Goal: Transaction & Acquisition: Purchase product/service

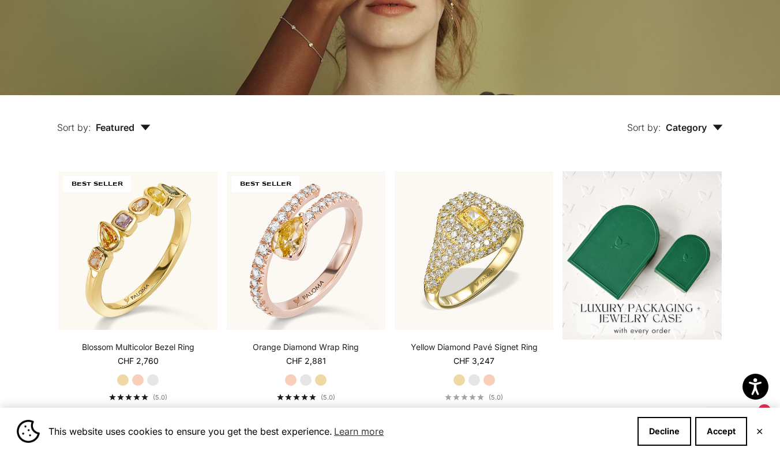
scroll to position [197, 0]
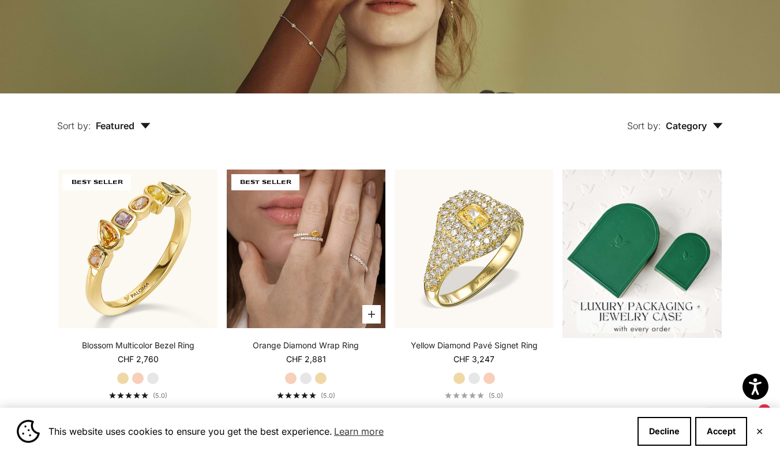
click at [295, 235] on img at bounding box center [306, 249] width 159 height 159
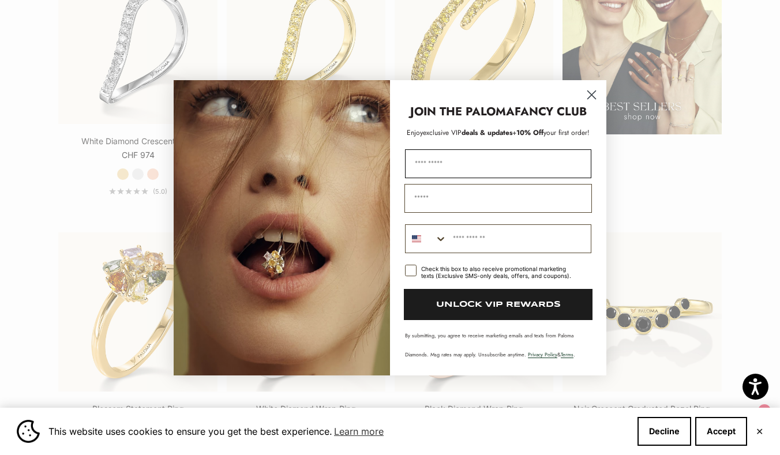
scroll to position [1471, 0]
click at [595, 95] on circle "Close dialog" at bounding box center [591, 94] width 19 height 19
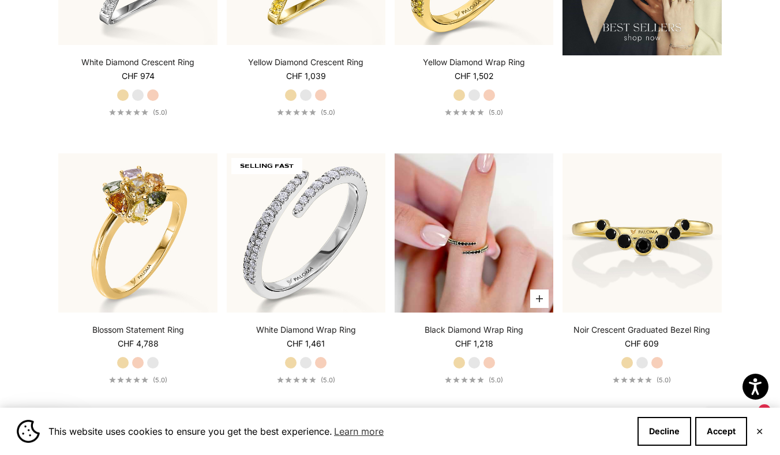
scroll to position [1552, 0]
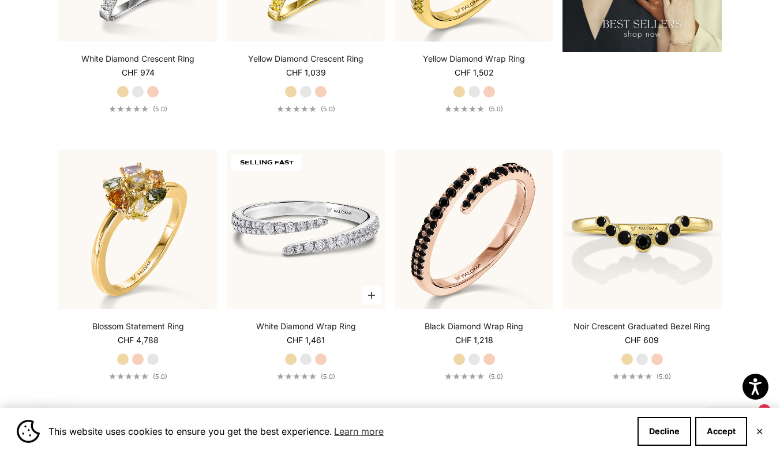
click at [337, 205] on img at bounding box center [306, 229] width 159 height 159
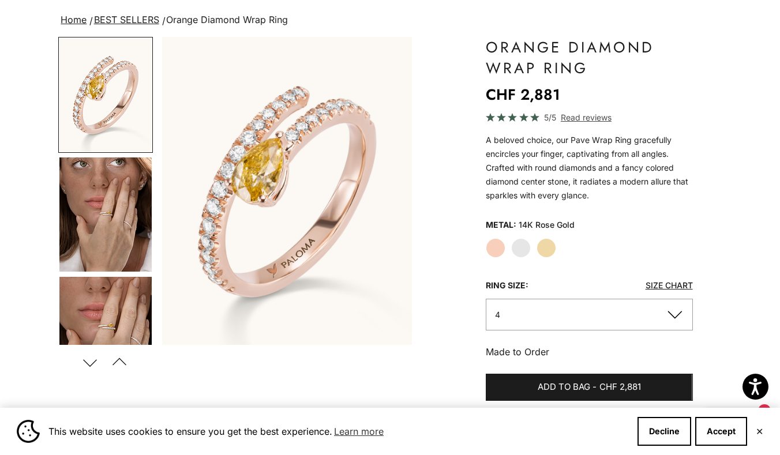
scroll to position [78, 0]
click at [521, 249] on label "White Gold" at bounding box center [521, 248] width 20 height 20
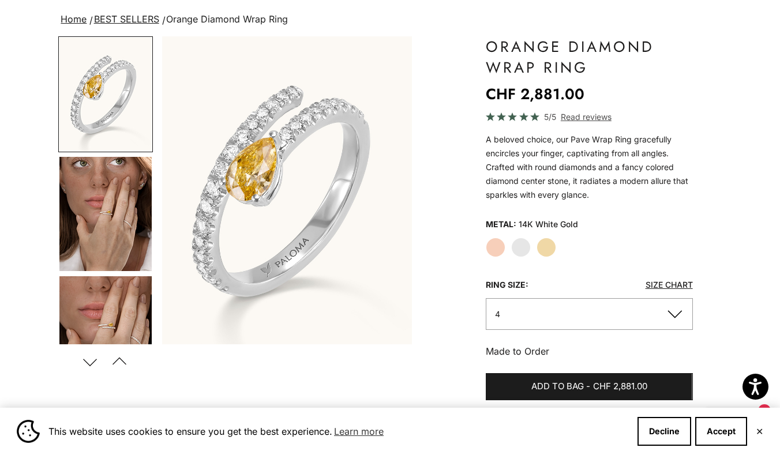
click at [547, 248] on label "Yellow Gold" at bounding box center [547, 248] width 20 height 20
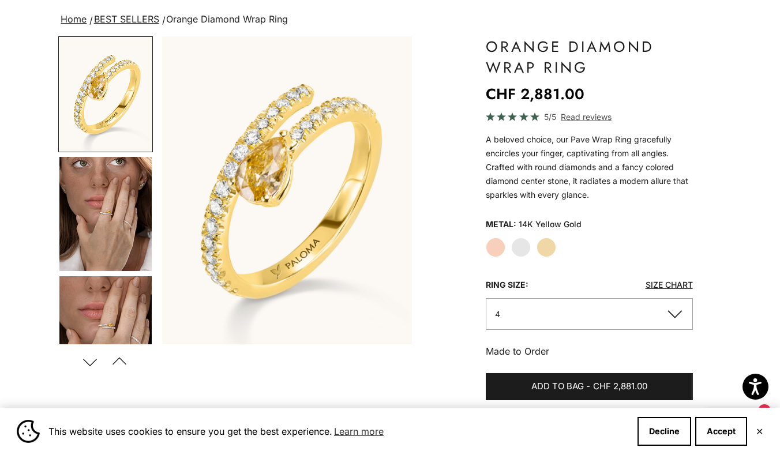
click at [522, 249] on label "White Gold" at bounding box center [521, 248] width 20 height 20
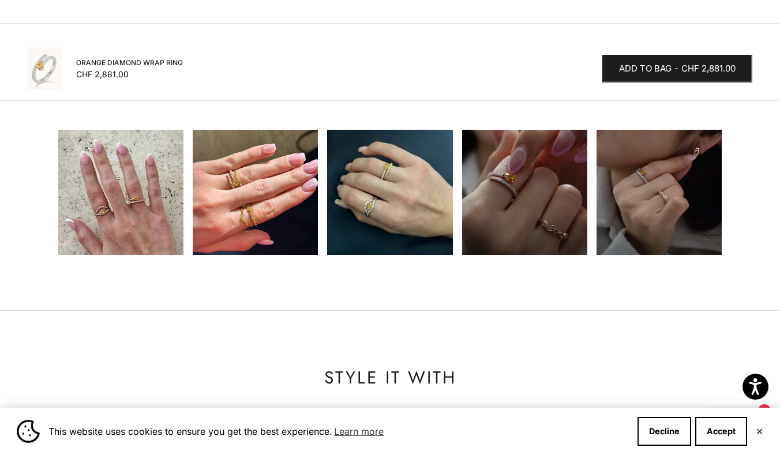
scroll to position [1135, 0]
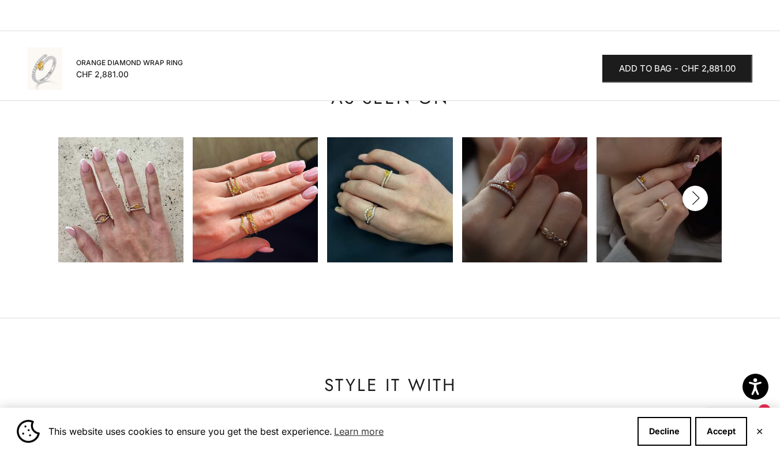
click at [539, 177] on img at bounding box center [524, 199] width 125 height 125
click at [511, 204] on img at bounding box center [524, 199] width 125 height 125
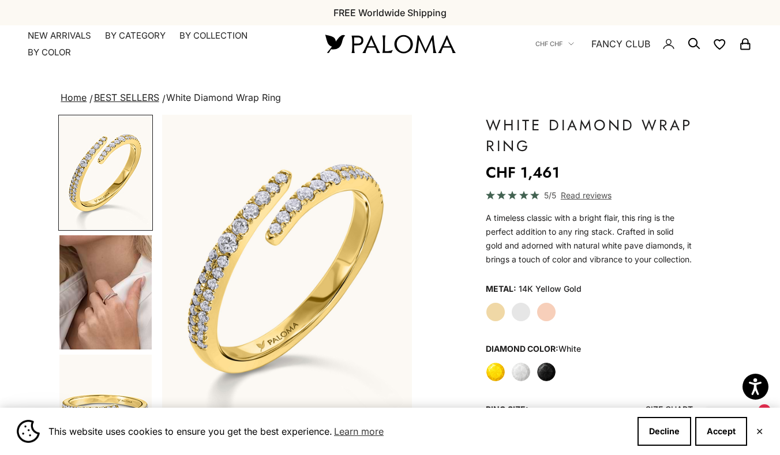
click at [518, 322] on label "White Gold" at bounding box center [521, 312] width 20 height 20
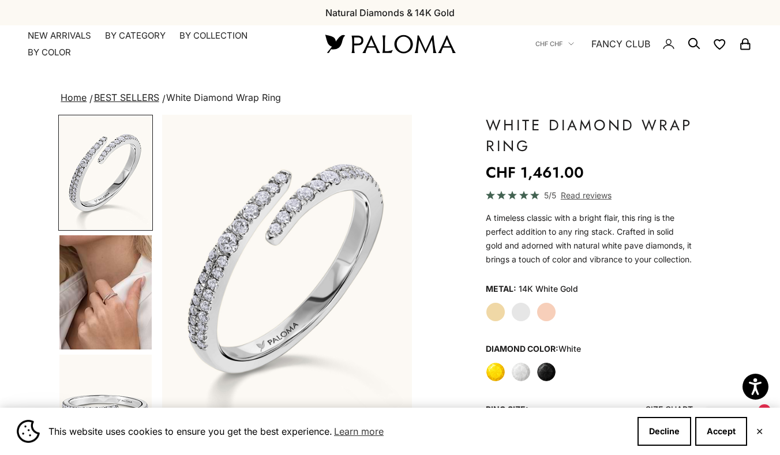
click at [496, 382] on label "Yellow" at bounding box center [496, 372] width 20 height 20
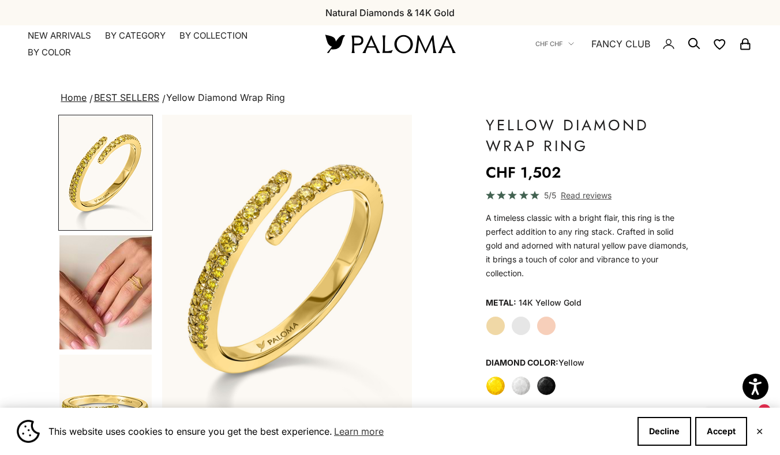
click at [524, 325] on label "White Gold" at bounding box center [521, 326] width 20 height 20
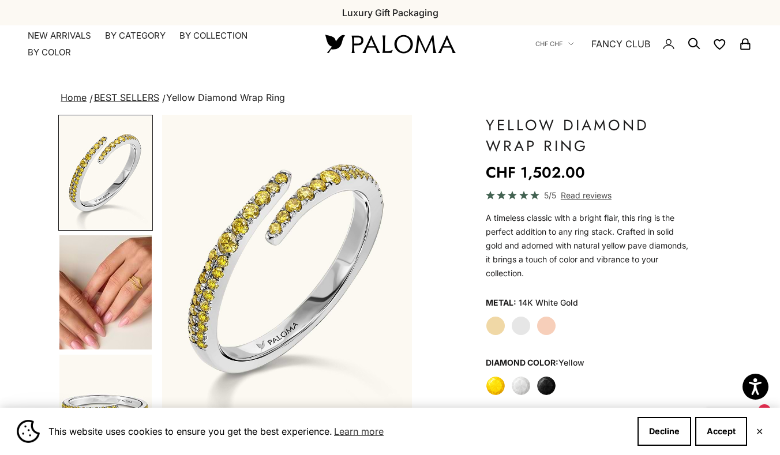
click at [522, 391] on label "White" at bounding box center [521, 386] width 20 height 20
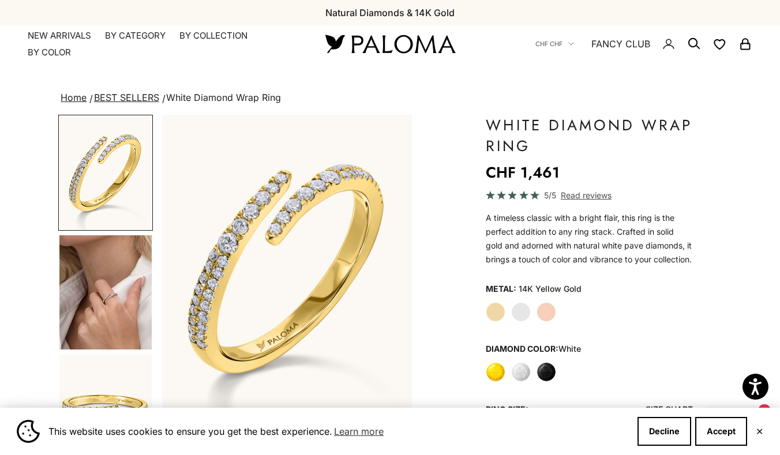
click at [524, 322] on label "White Gold" at bounding box center [521, 312] width 20 height 20
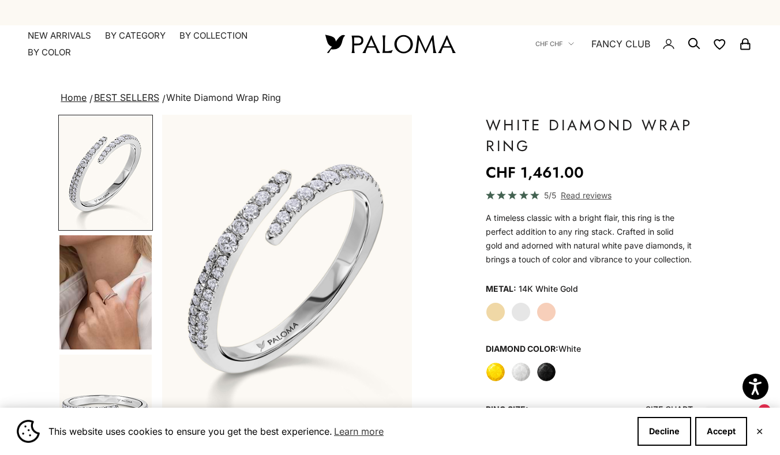
click at [128, 305] on img "Go to item 4" at bounding box center [105, 292] width 92 height 114
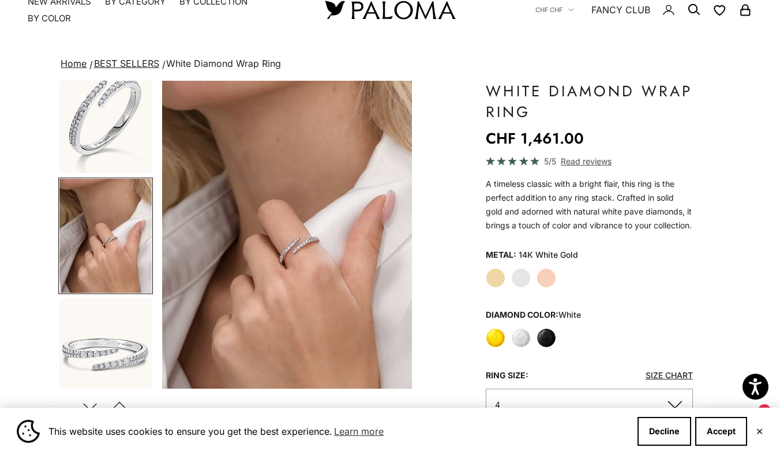
scroll to position [36, 0]
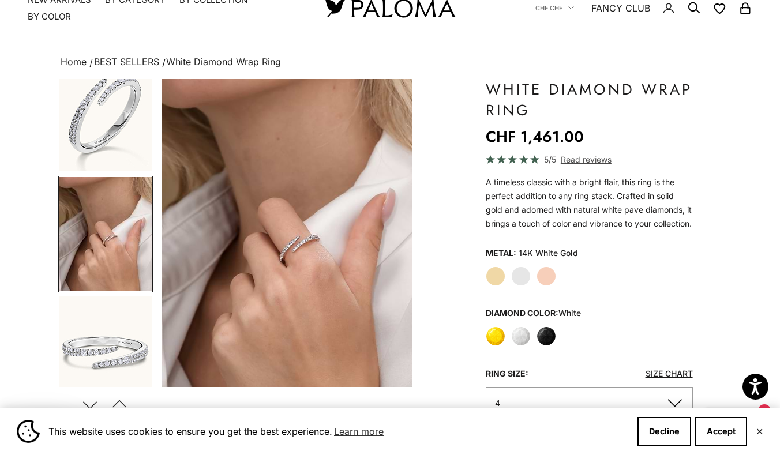
click at [552, 346] on label "Black" at bounding box center [547, 337] width 20 height 20
